Goal: Use online tool/utility

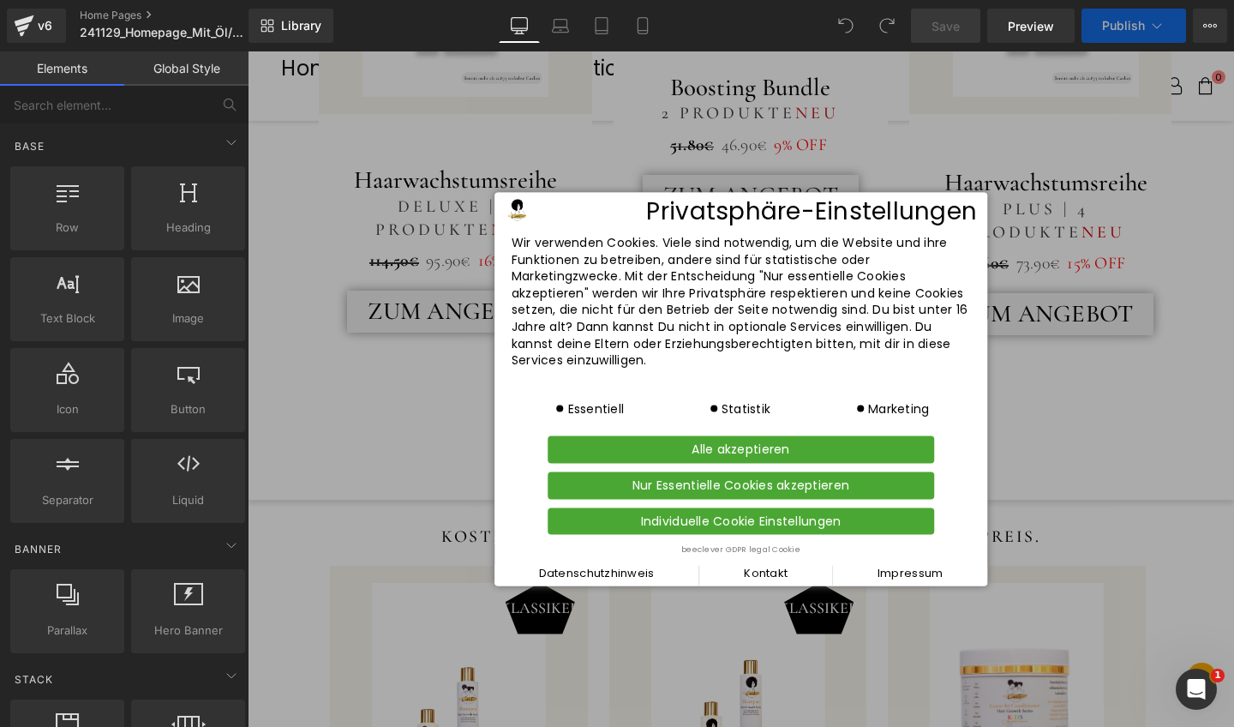
scroll to position [1092, 0]
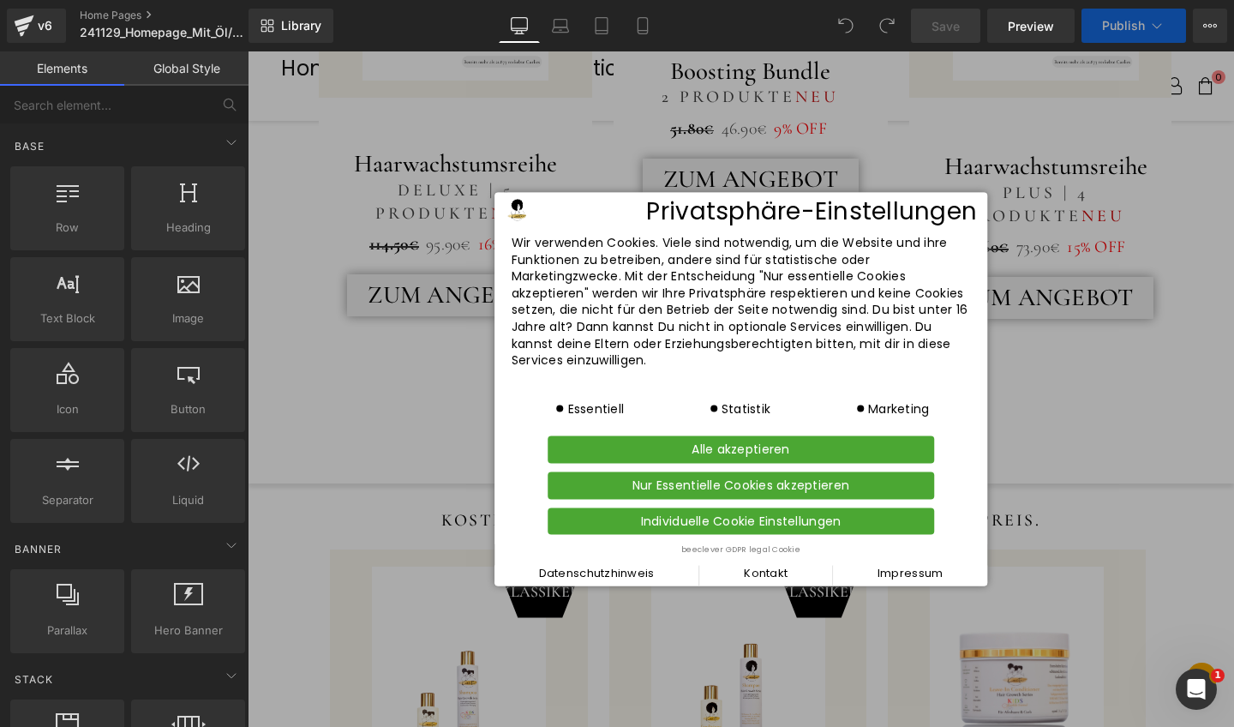
click at [706, 441] on span "Alle akzeptieren" at bounding box center [741, 449] width 377 height 17
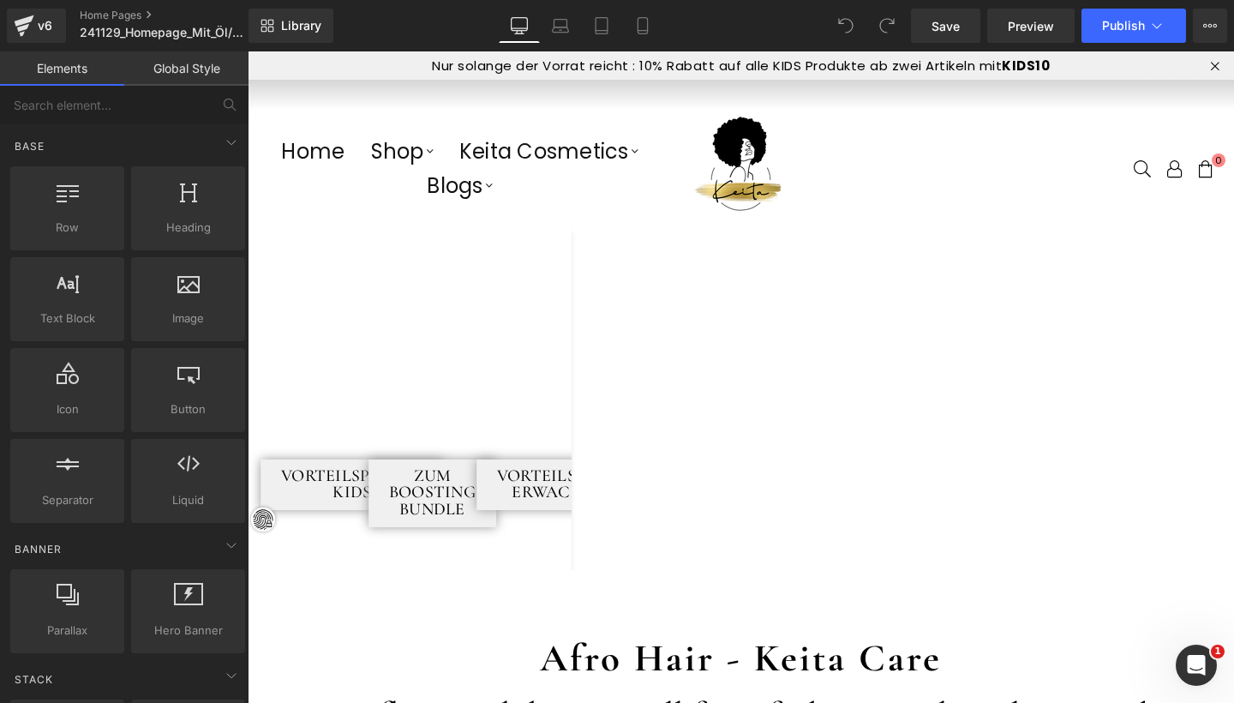
scroll to position [0, 0]
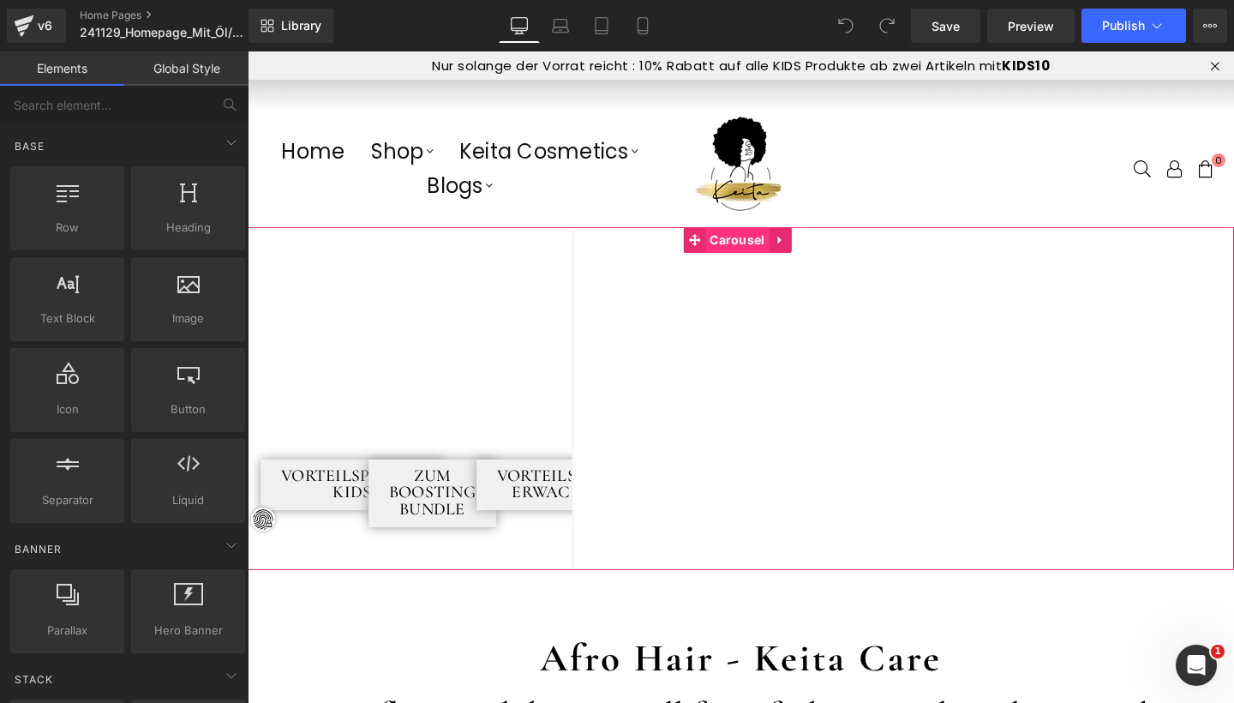
click at [721, 235] on span "Carousel" at bounding box center [736, 240] width 63 height 26
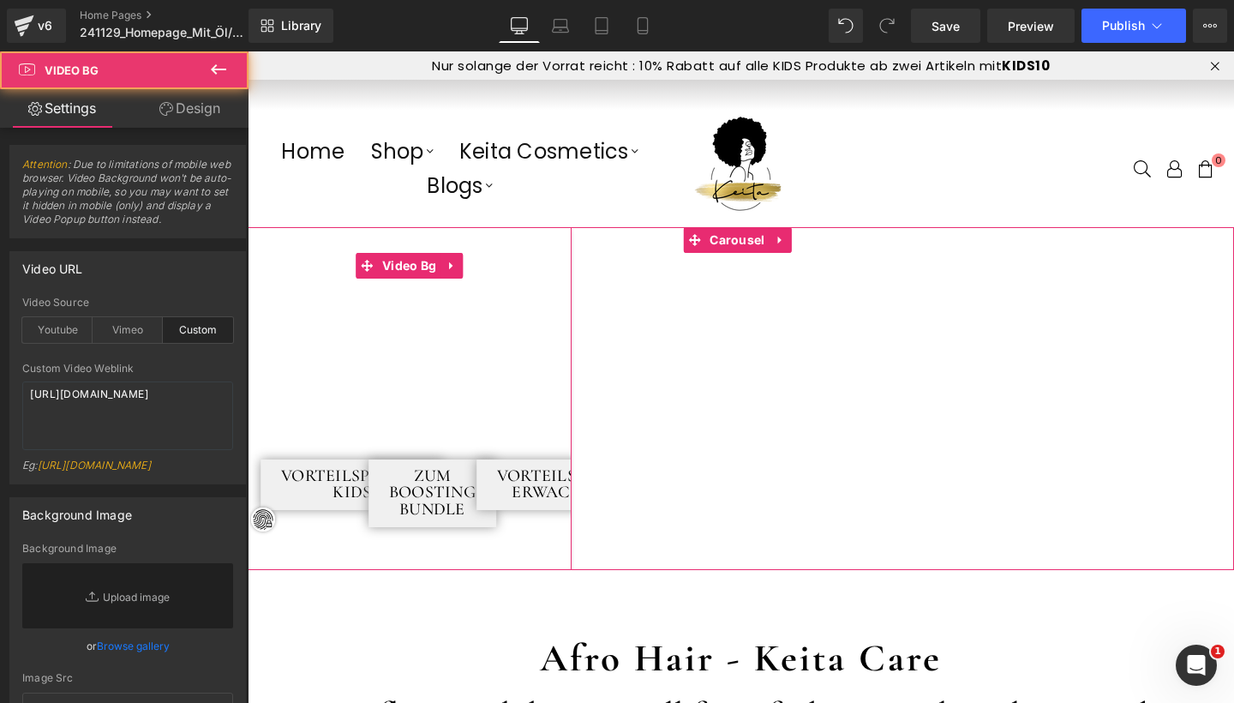
click at [445, 300] on div at bounding box center [410, 398] width 324 height 343
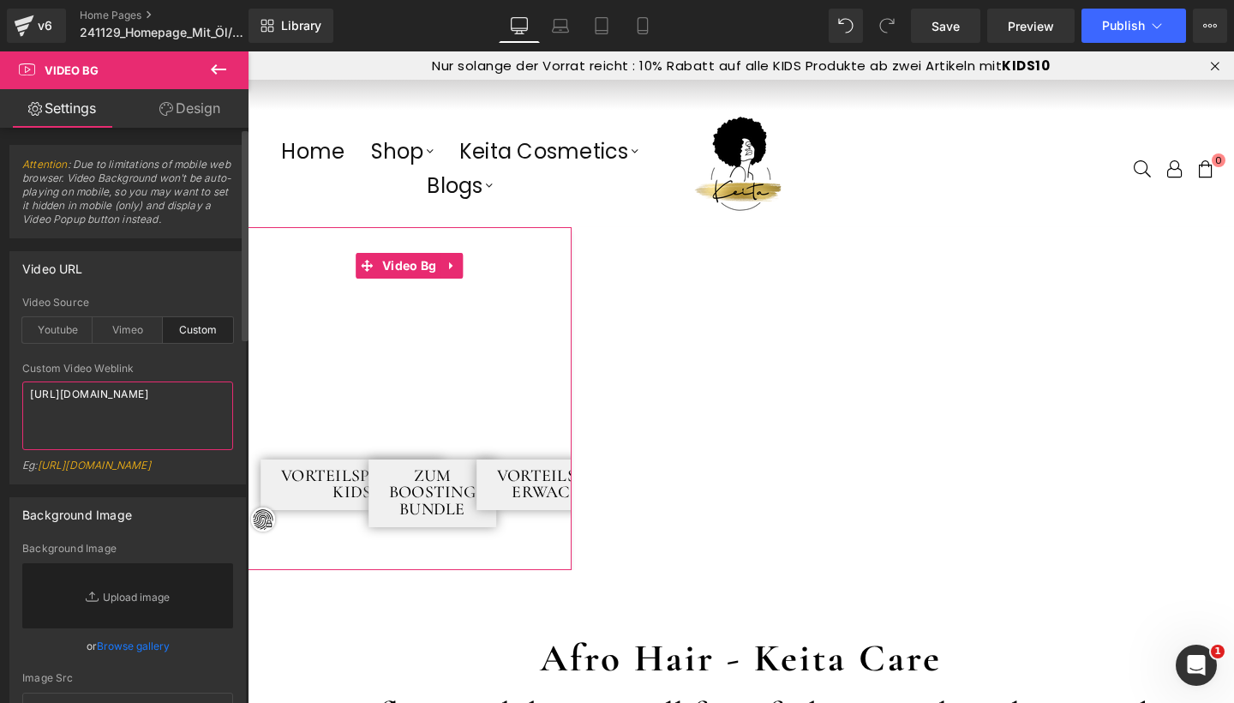
drag, startPoint x: 150, startPoint y: 422, endPoint x: 0, endPoint y: 383, distance: 154.9
click at [0, 383] on div "Video URL custom Video Source Youtube Vimeo Custom Youtube Weblink https://www.…" at bounding box center [128, 361] width 256 height 246
